Goal: Navigation & Orientation: Find specific page/section

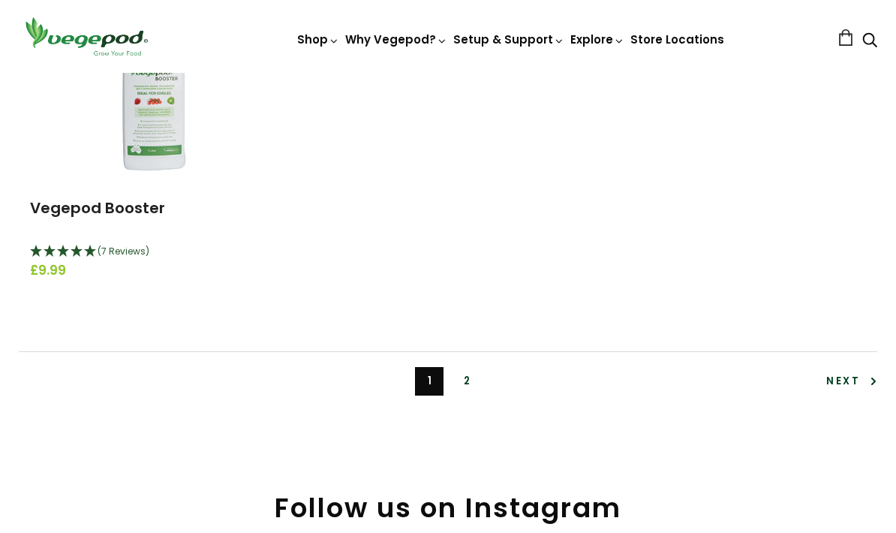
scroll to position [3428, 0]
click at [849, 373] on span "Next" at bounding box center [852, 380] width 51 height 14
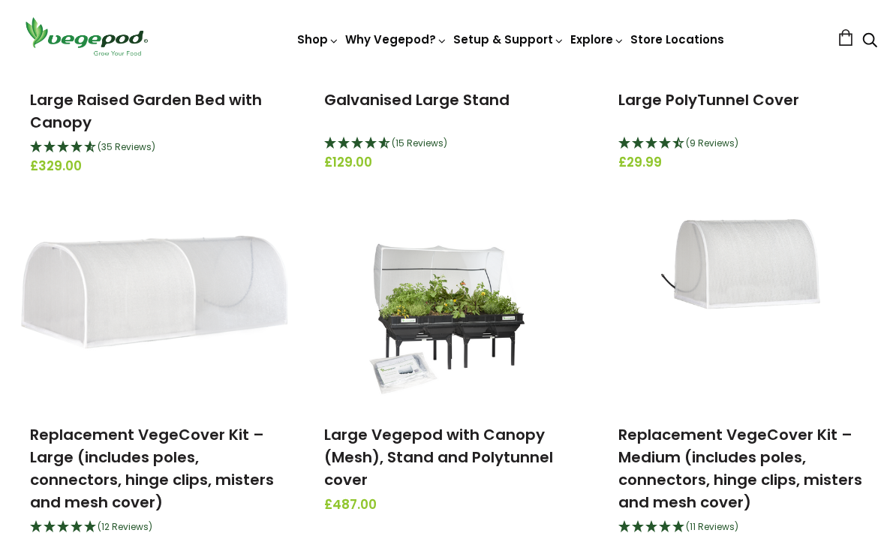
scroll to position [398, 0]
click at [466, 335] on img at bounding box center [448, 313] width 158 height 188
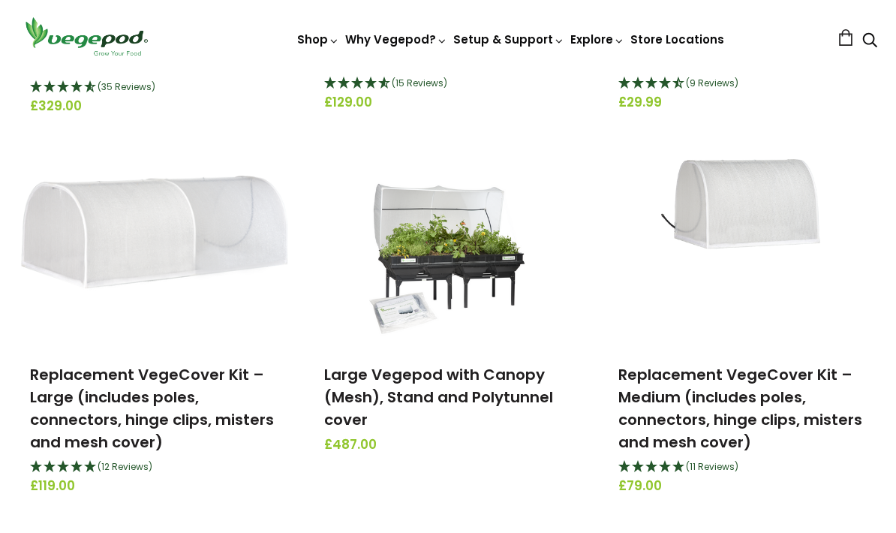
click at [493, 279] on img at bounding box center [448, 253] width 158 height 188
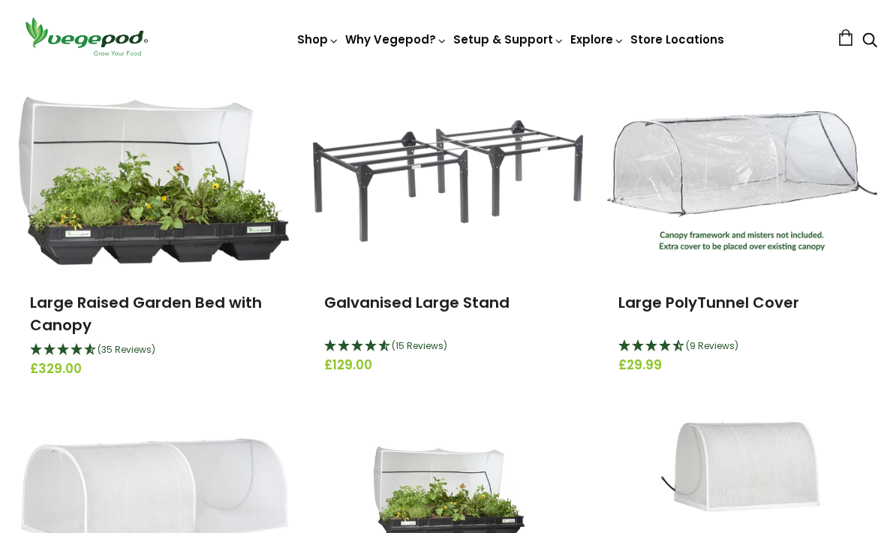
scroll to position [196, 0]
click at [187, 230] on img at bounding box center [154, 180] width 270 height 169
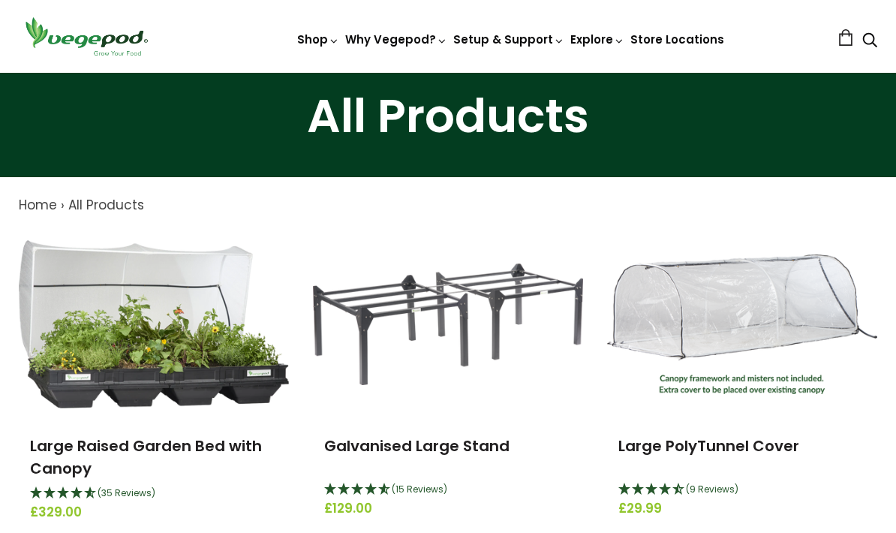
scroll to position [0, 0]
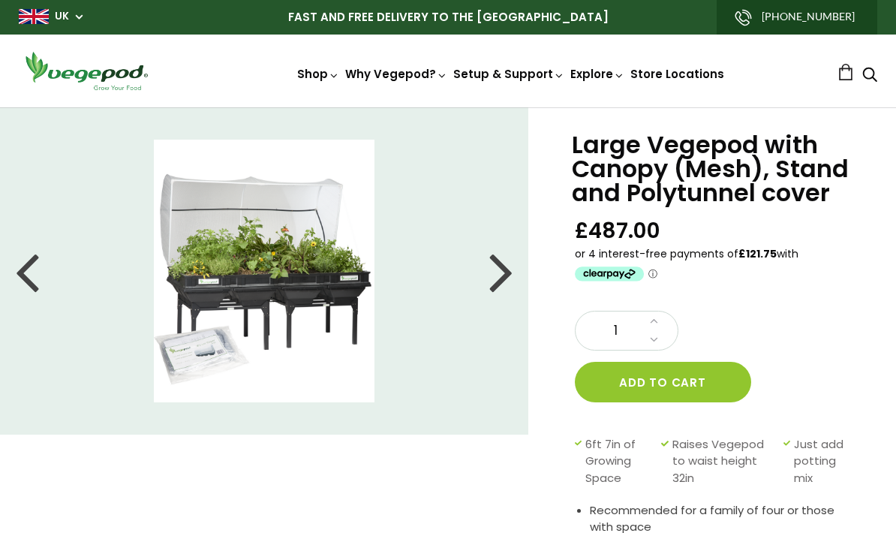
click at [506, 270] on div at bounding box center [502, 271] width 24 height 68
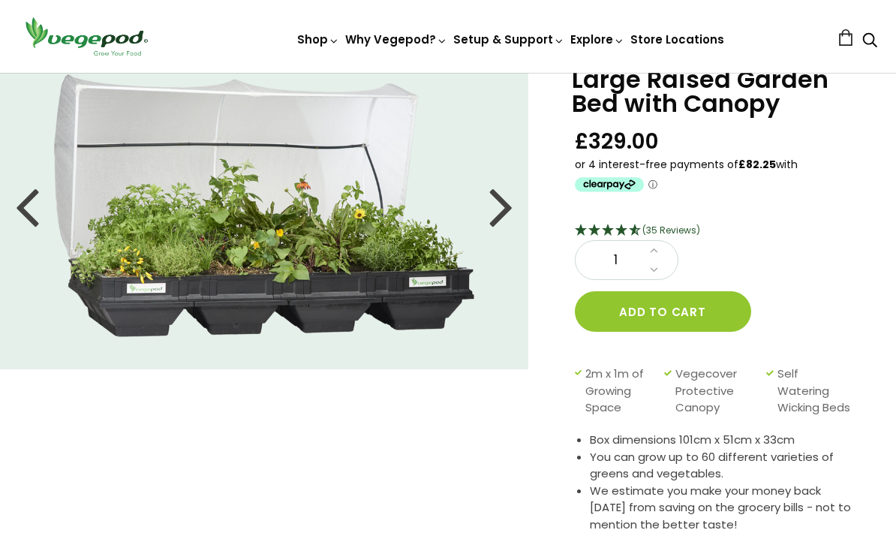
scroll to position [23, 0]
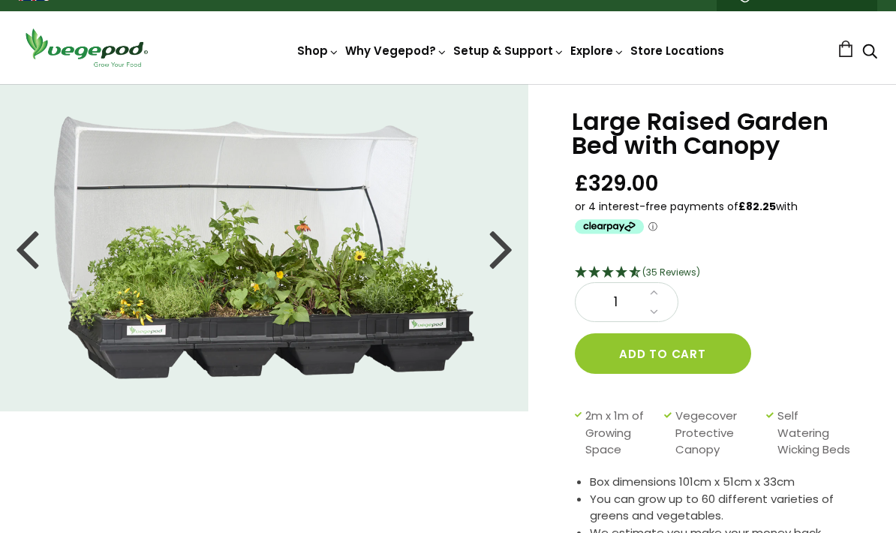
click at [503, 245] on div at bounding box center [502, 248] width 24 height 68
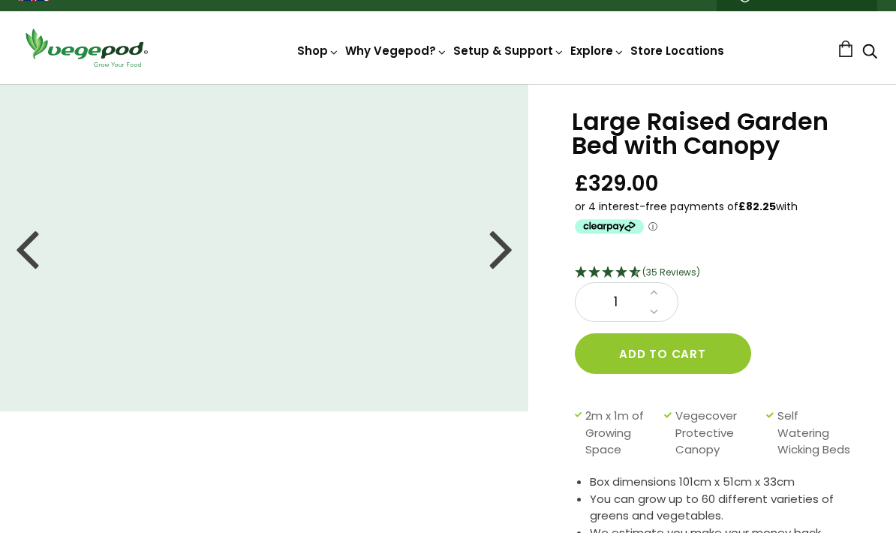
click at [32, 255] on div at bounding box center [27, 248] width 24 height 68
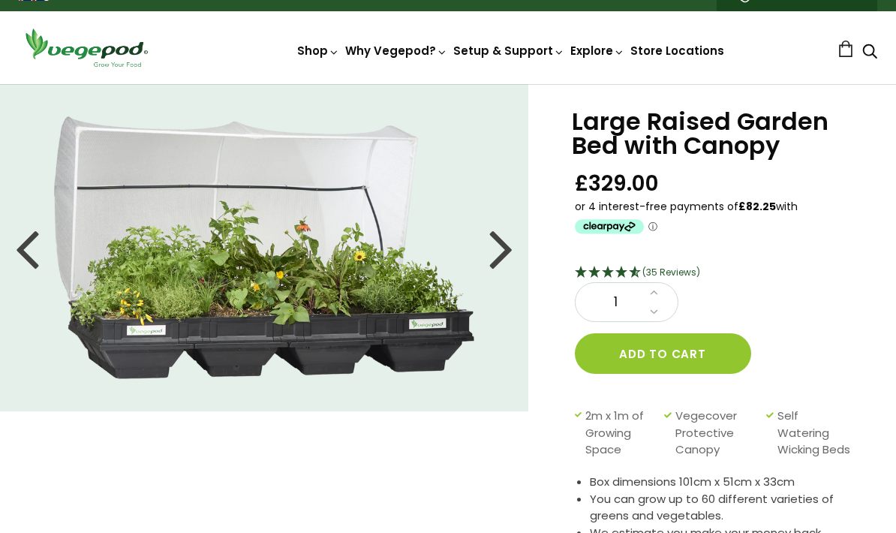
click at [507, 244] on div at bounding box center [502, 248] width 24 height 68
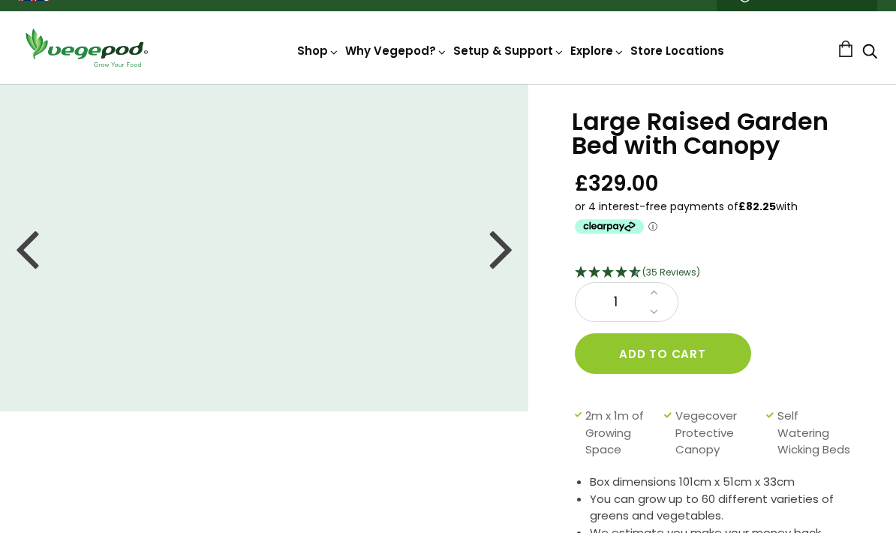
click at [501, 251] on div at bounding box center [502, 248] width 24 height 68
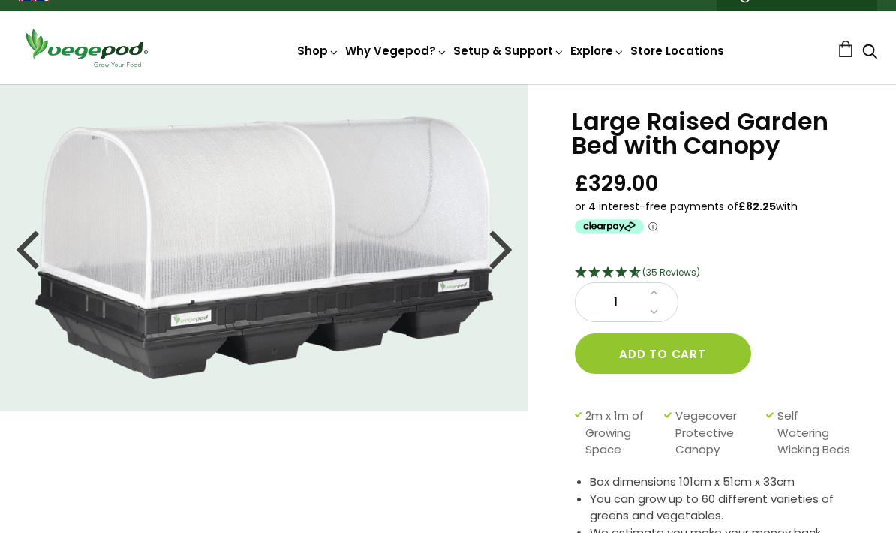
click at [513, 248] on div at bounding box center [502, 248] width 24 height 68
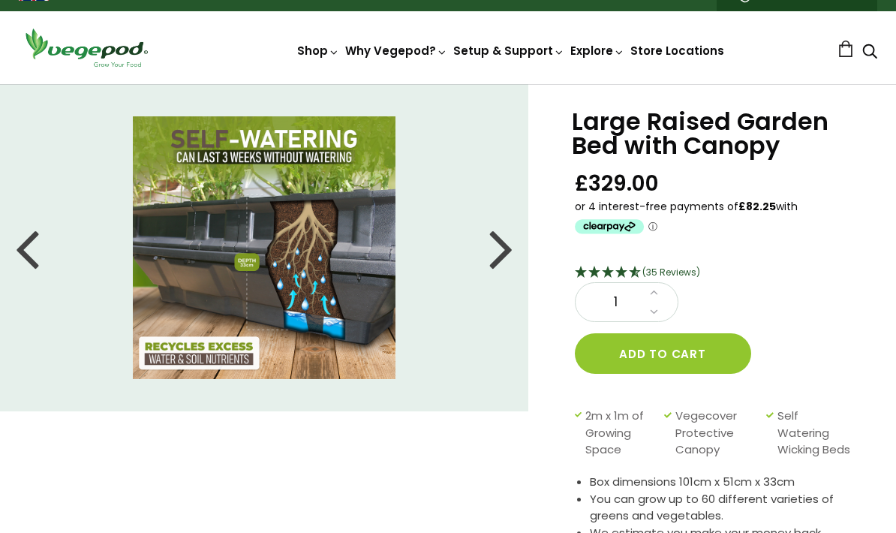
click at [511, 253] on div at bounding box center [502, 248] width 24 height 68
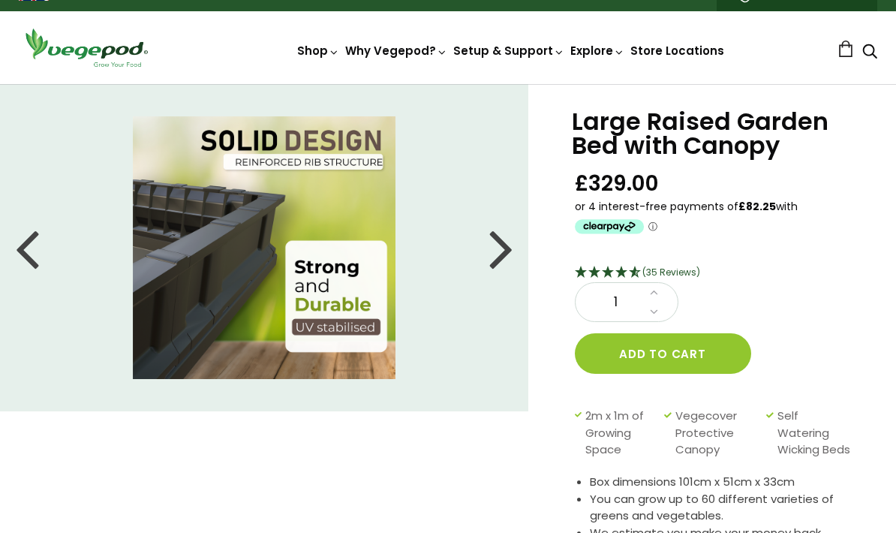
click at [514, 252] on li at bounding box center [264, 247] width 529 height 263
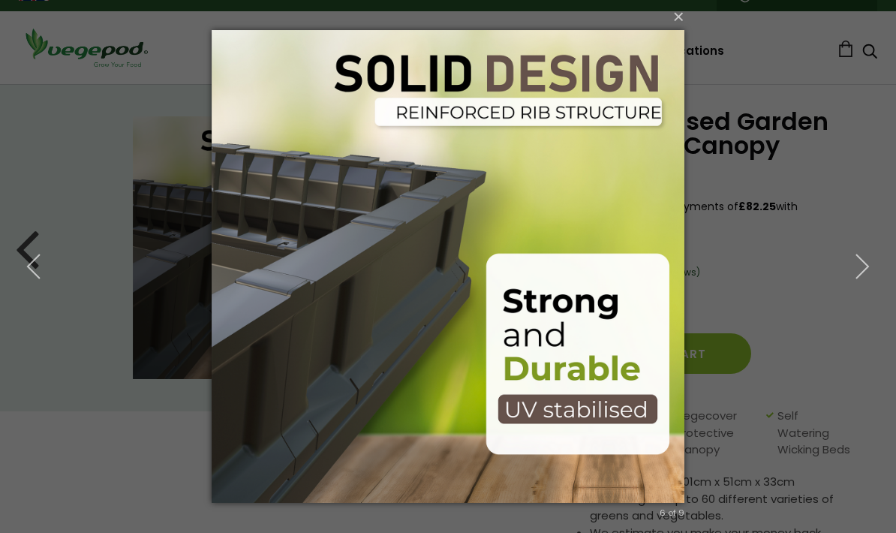
click at [871, 271] on icon "button" at bounding box center [862, 266] width 27 height 27
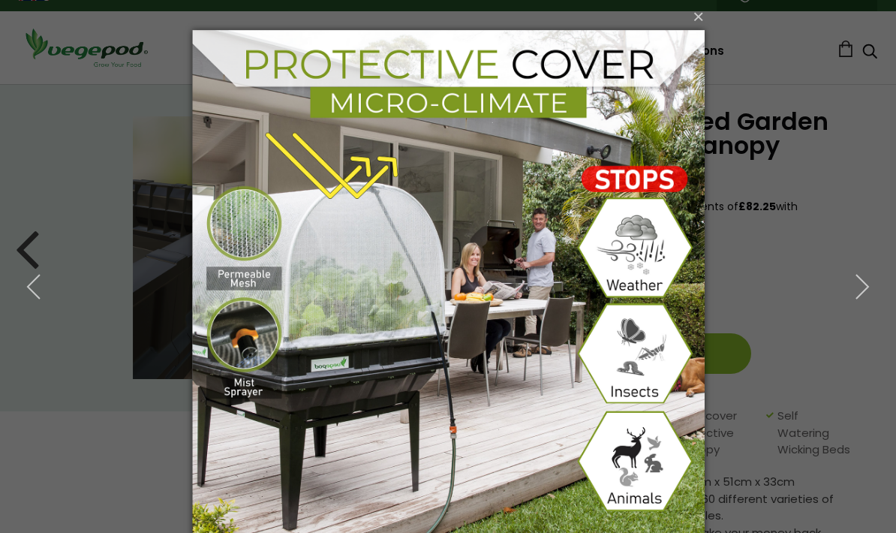
scroll to position [3, 0]
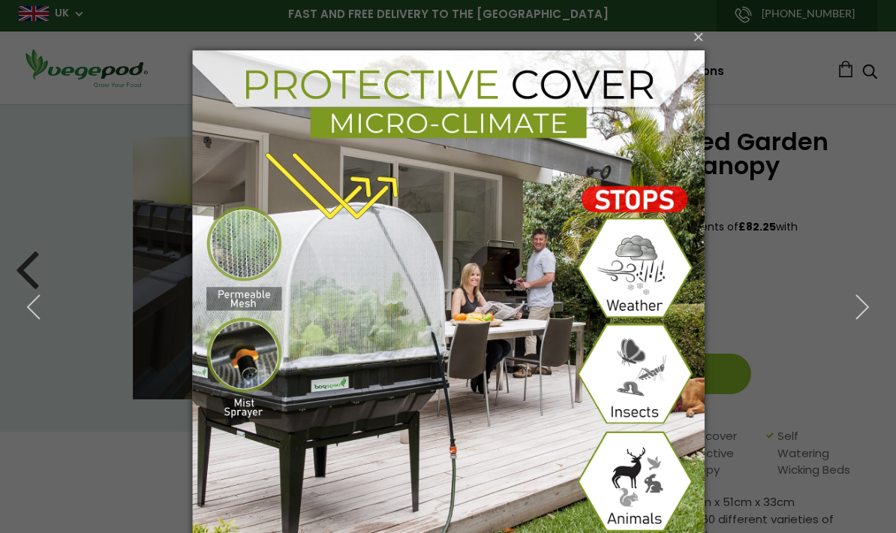
click at [862, 308] on icon "button" at bounding box center [862, 307] width 27 height 27
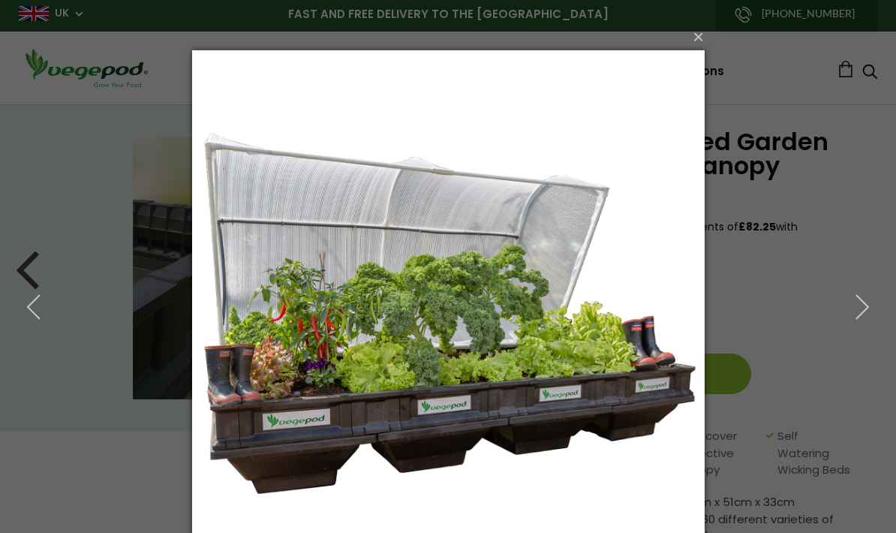
click at [871, 303] on icon "button" at bounding box center [862, 307] width 27 height 27
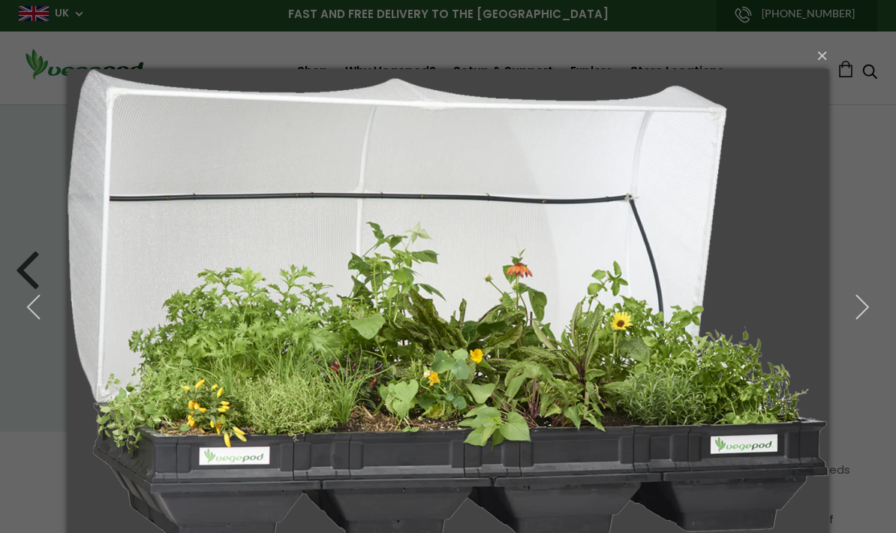
click at [872, 301] on icon "button" at bounding box center [862, 307] width 27 height 27
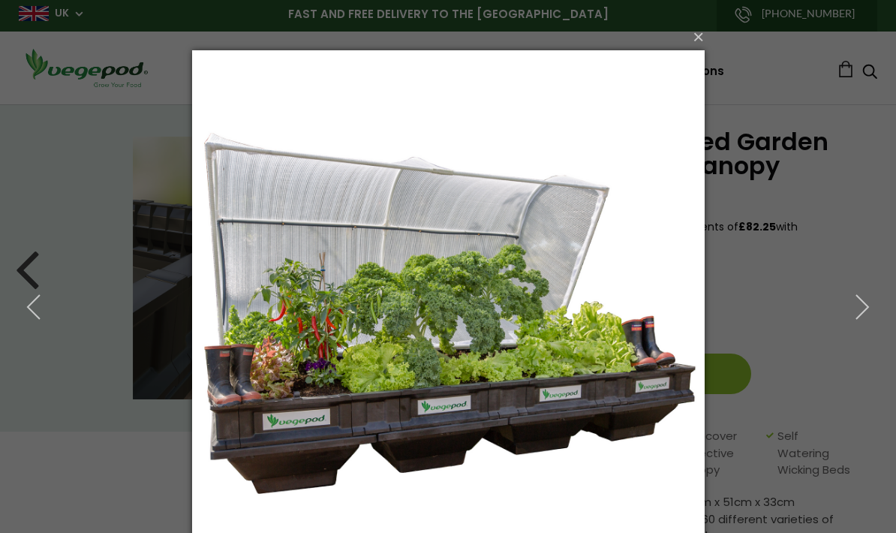
click at [874, 300] on icon "button" at bounding box center [862, 307] width 27 height 27
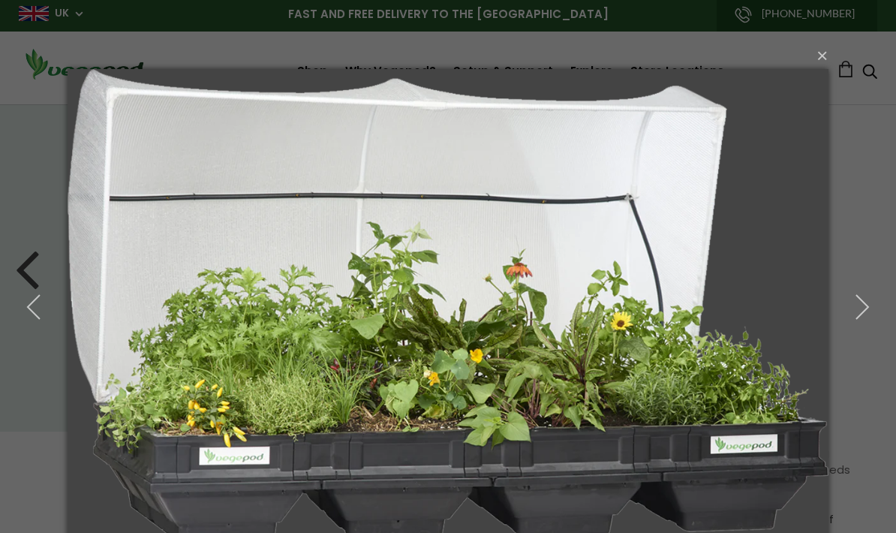
click at [874, 301] on icon "button" at bounding box center [862, 307] width 27 height 27
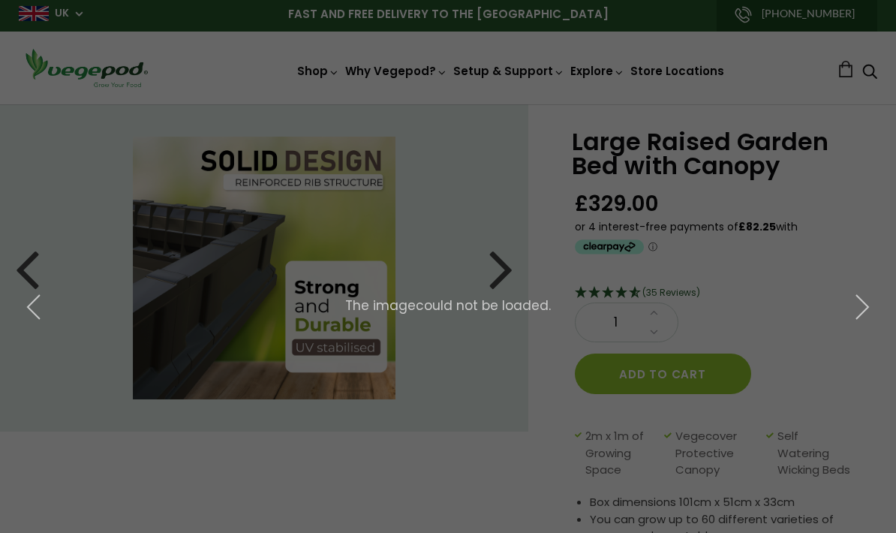
scroll to position [0, 0]
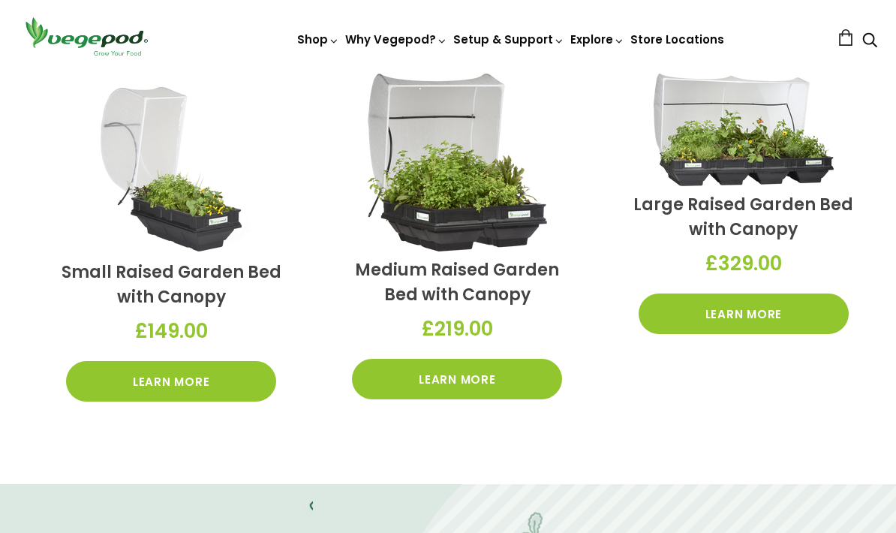
scroll to position [446, 0]
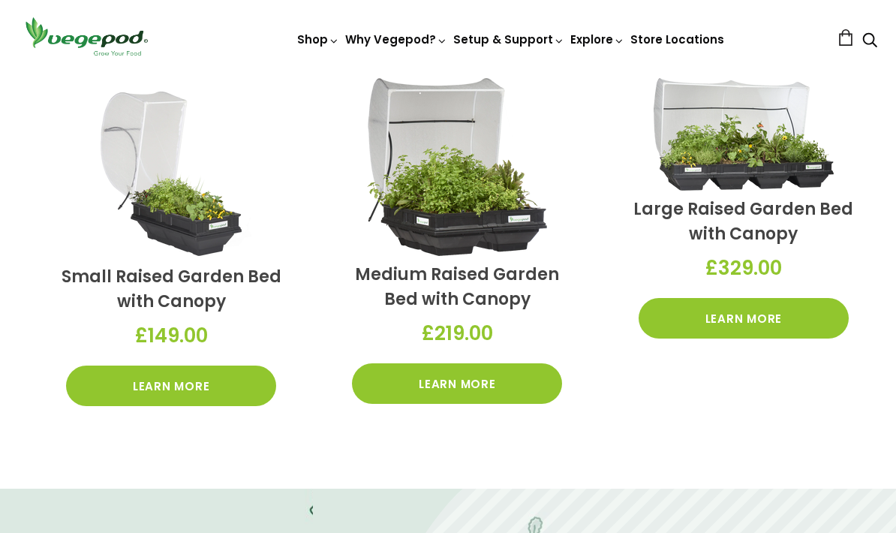
click at [740, 163] on img at bounding box center [744, 134] width 180 height 113
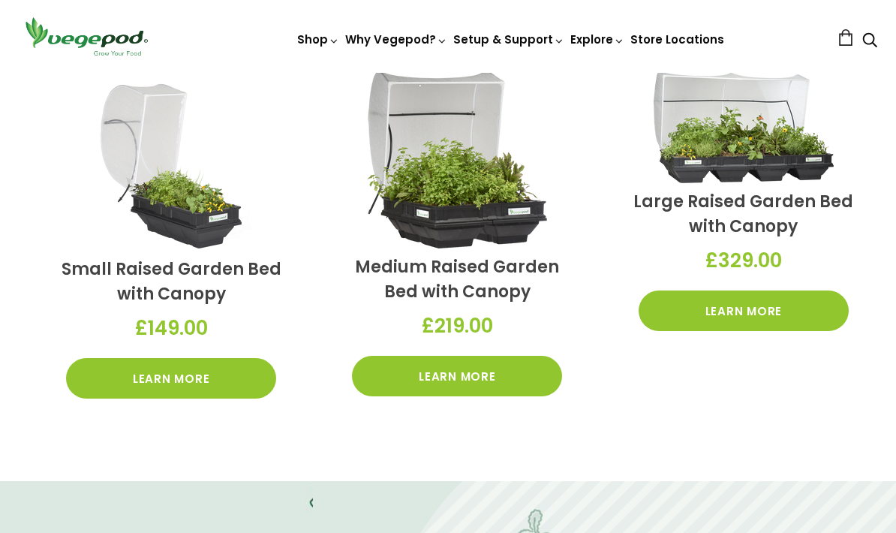
scroll to position [453, 0]
click at [731, 318] on link "Learn More" at bounding box center [744, 311] width 210 height 41
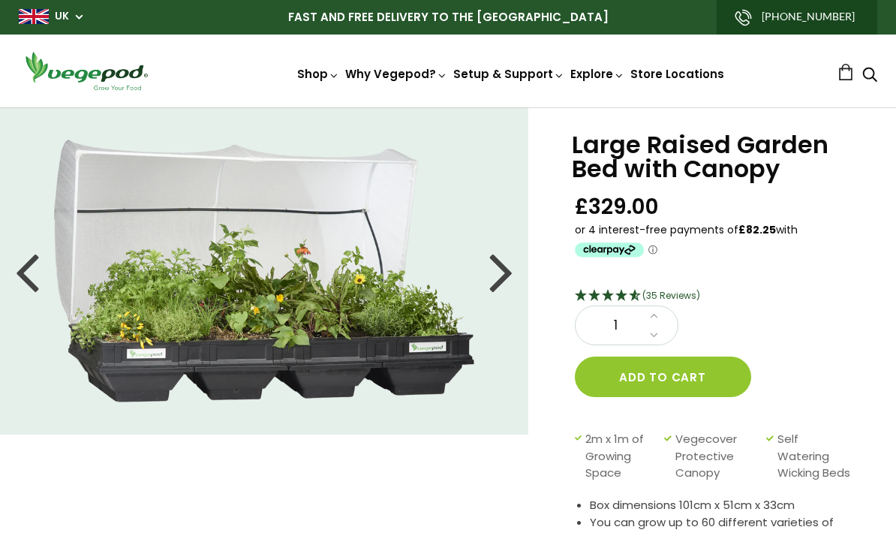
click at [701, 74] on link "Store Locations" at bounding box center [678, 74] width 94 height 16
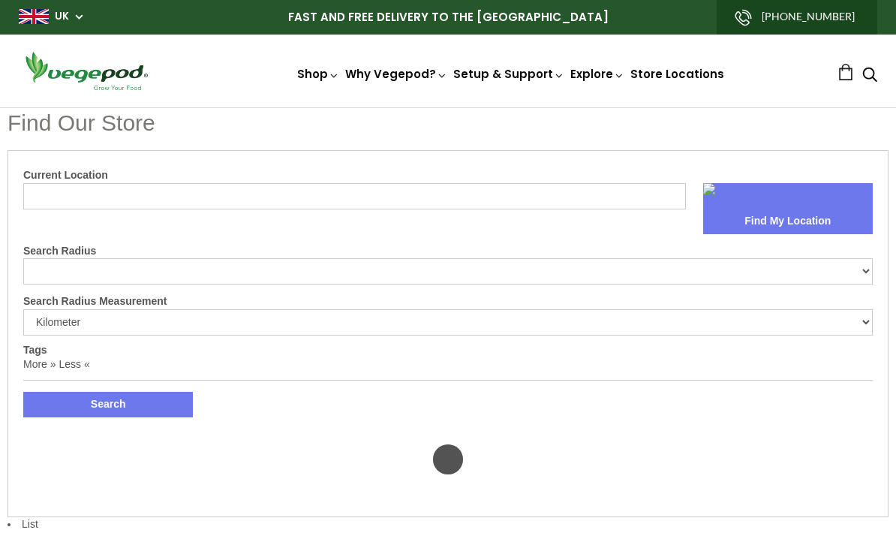
select select "m"
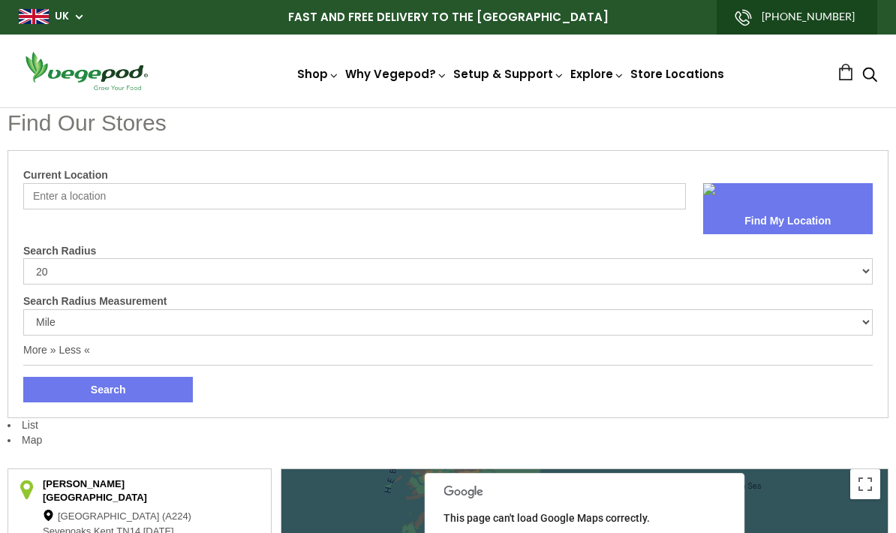
click at [124, 196] on input "Current Location" at bounding box center [354, 196] width 663 height 26
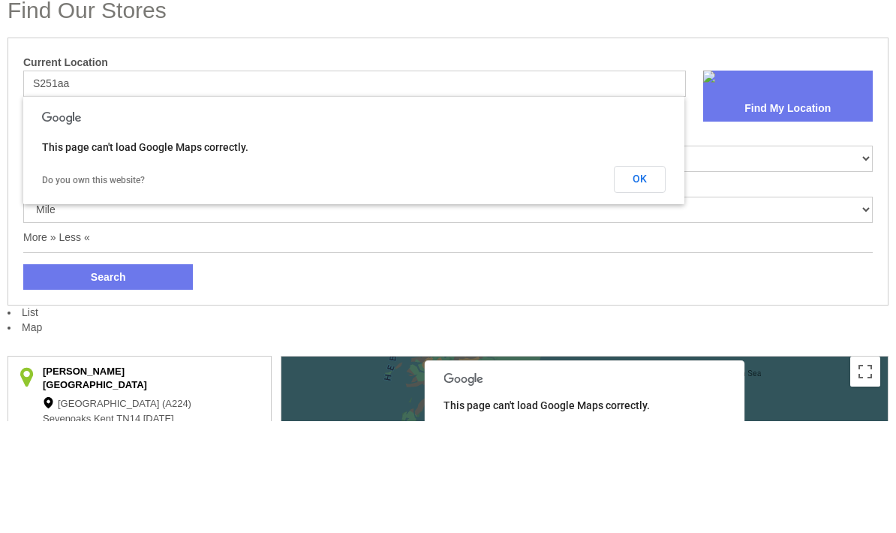
type input "S251aa"
click at [816, 209] on button "Find My Location" at bounding box center [789, 222] width 170 height 26
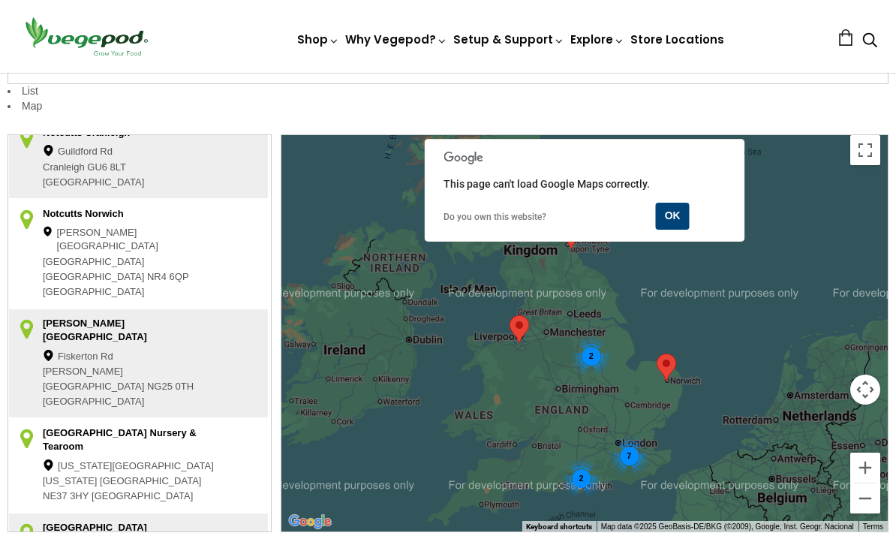
scroll to position [289, 0]
click at [156, 349] on div "Fiskerton Rd" at bounding box center [131, 356] width 177 height 15
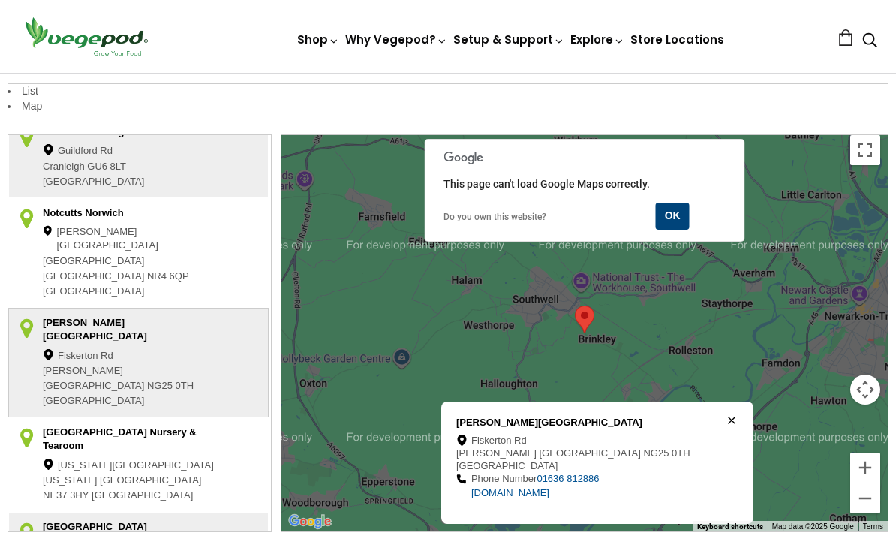
click at [679, 206] on button "OK" at bounding box center [673, 216] width 34 height 27
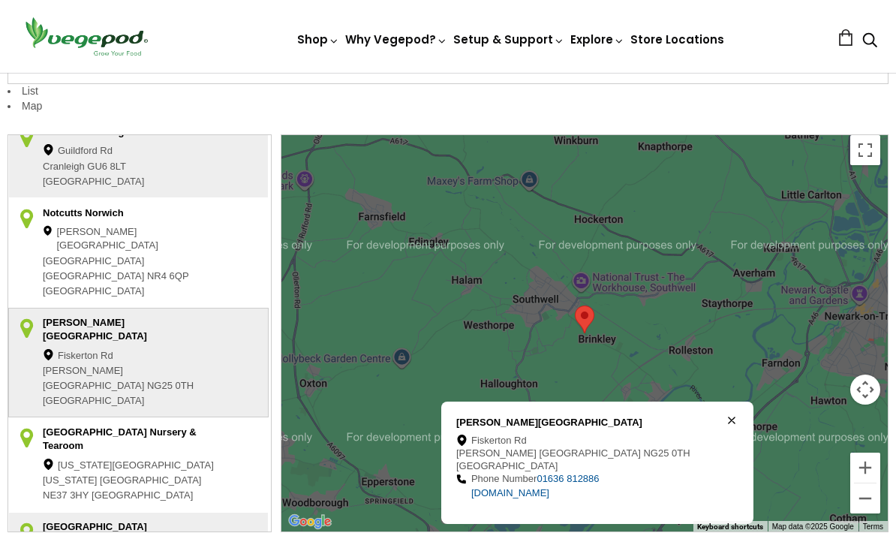
click at [714, 434] on div "[PERSON_NAME][GEOGRAPHIC_DATA] [STREET_ADDRESS][PERSON_NAME] Phone Number [PHON…" at bounding box center [604, 470] width 297 height 107
click at [712, 428] on div "Southwell Garden Centre Fiskerton Rd Fiskerton Road Southwell Nottinghamshire N…" at bounding box center [604, 470] width 297 height 107
click at [712, 426] on div "Southwell Garden Centre Fiskerton Rd Fiskerton Road Southwell Nottinghamshire N…" at bounding box center [604, 470] width 297 height 107
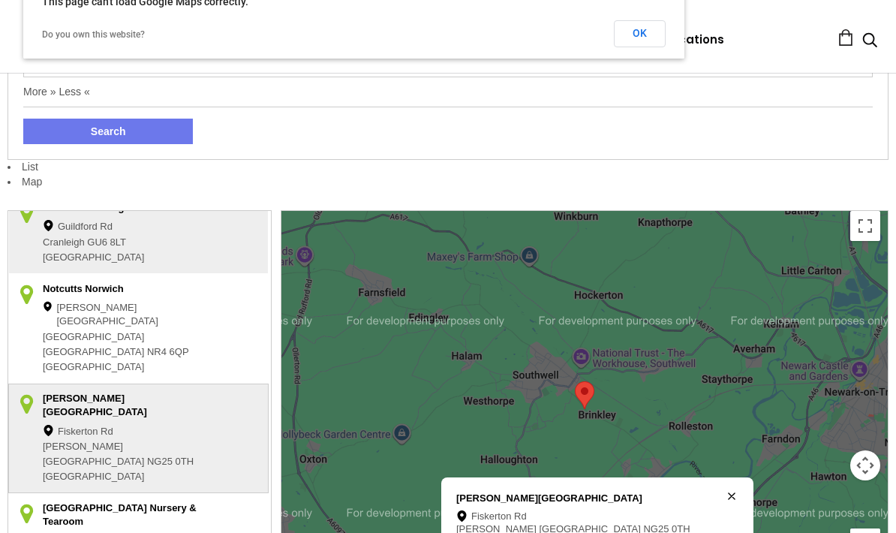
scroll to position [318, 0]
